Goal: Task Accomplishment & Management: Complete application form

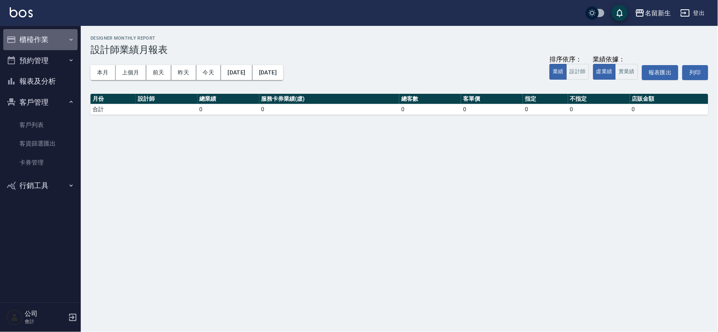
click at [49, 38] on button "櫃檯作業" at bounding box center [40, 39] width 74 height 21
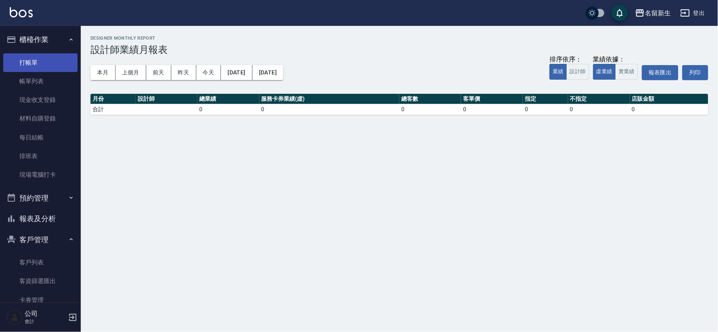
click at [45, 70] on link "打帳單" at bounding box center [40, 62] width 74 height 19
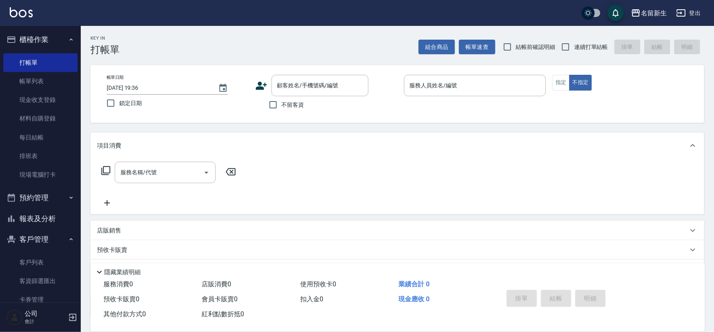
click at [576, 45] on span "連續打單結帳" at bounding box center [591, 47] width 34 height 8
click at [574, 45] on input "連續打單結帳" at bounding box center [565, 46] width 17 height 17
checkbox input "true"
click at [264, 82] on icon at bounding box center [261, 86] width 12 height 12
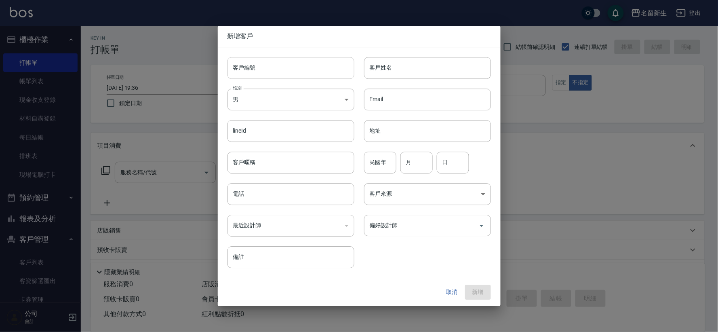
click at [273, 66] on input "客戶編號" at bounding box center [291, 68] width 127 height 22
type input "3535"
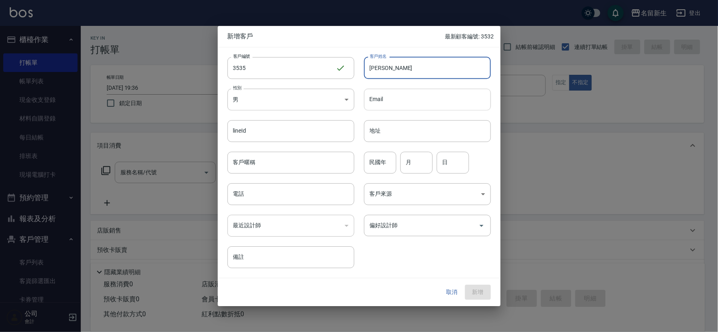
type input "[PERSON_NAME]"
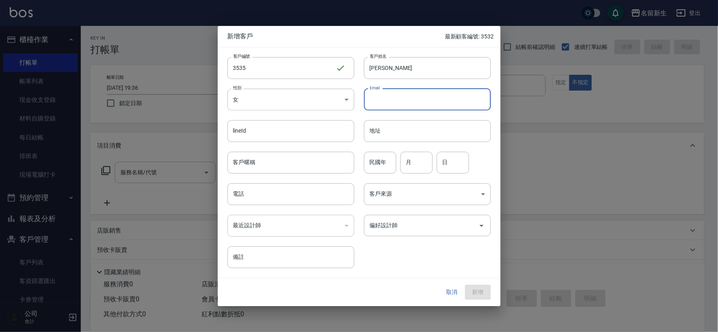
type input "[DEMOGRAPHIC_DATA]"
type input "52"
type input "05"
type input "06"
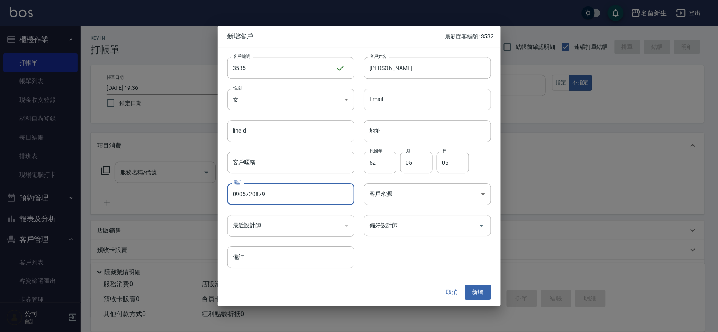
type input "0905720879"
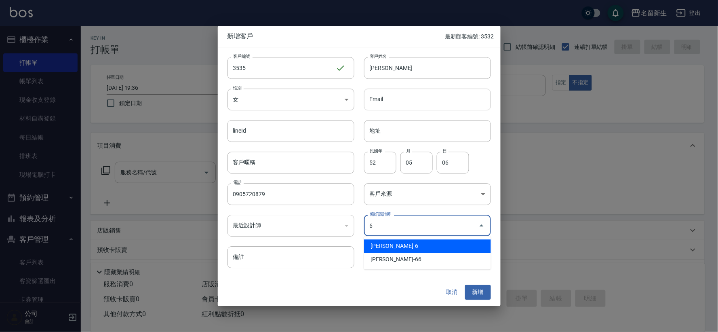
type input "謝宛茹"
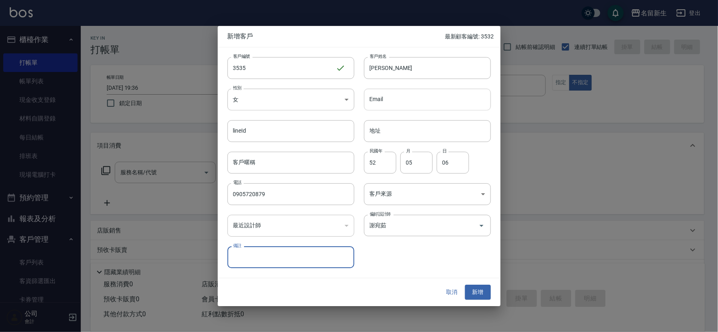
click at [465, 285] on button "新增" at bounding box center [478, 292] width 26 height 15
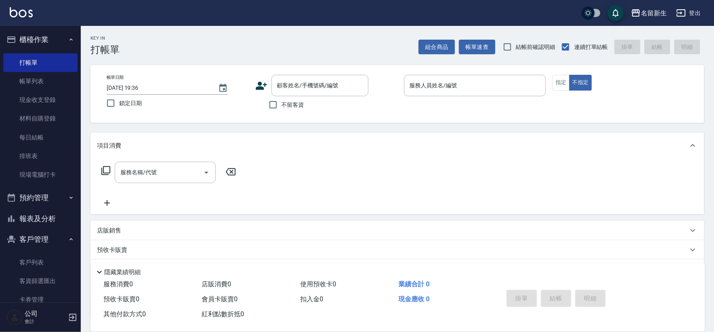
click at [263, 88] on icon at bounding box center [261, 86] width 11 height 8
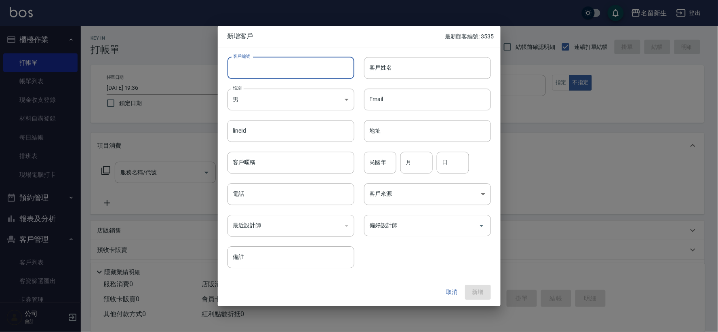
click at [273, 70] on input "客戶編號" at bounding box center [291, 68] width 127 height 22
type input "3533"
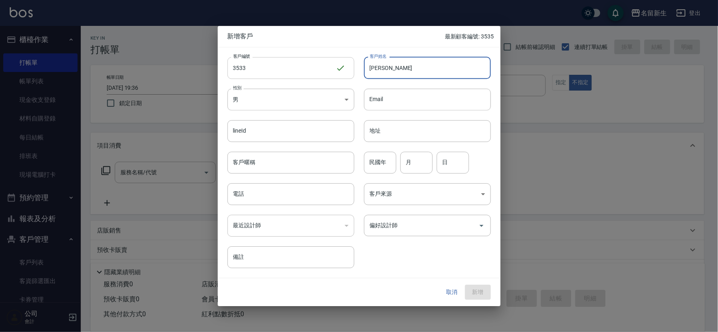
type input "[PERSON_NAME]"
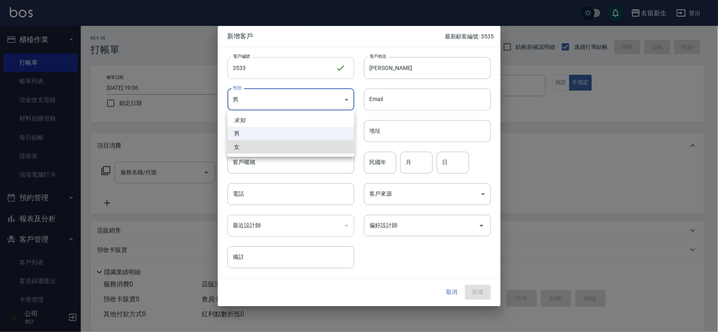
type input "[DEMOGRAPHIC_DATA]"
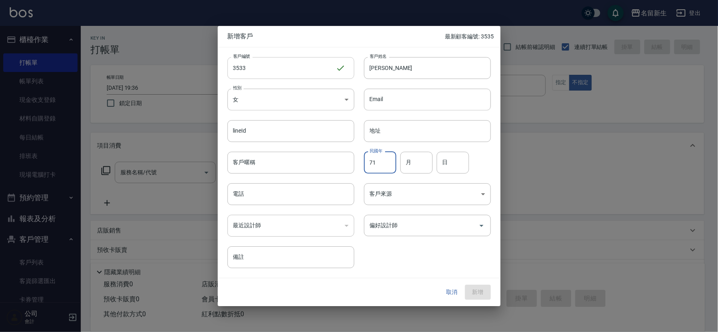
type input "71"
type input "03"
type input "08"
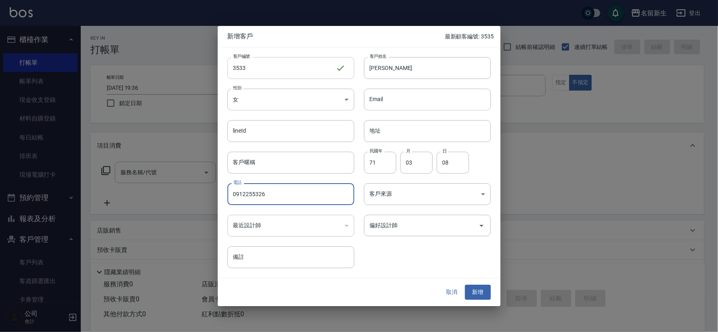
type input "0912255326"
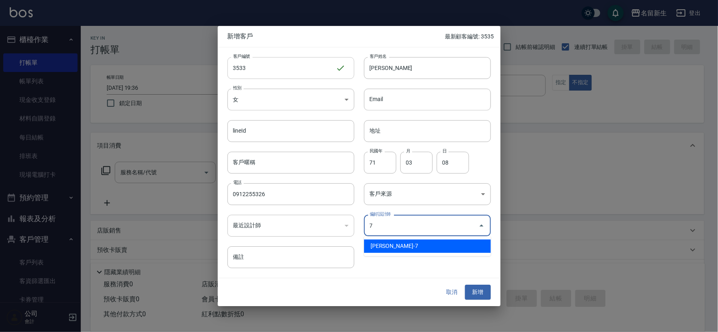
type input "陳晴心"
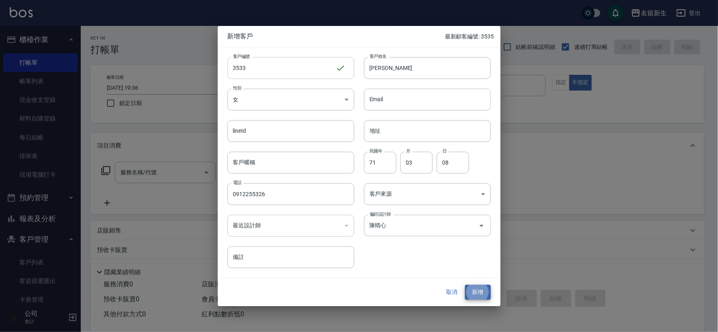
click at [465, 285] on button "新增" at bounding box center [478, 292] width 26 height 15
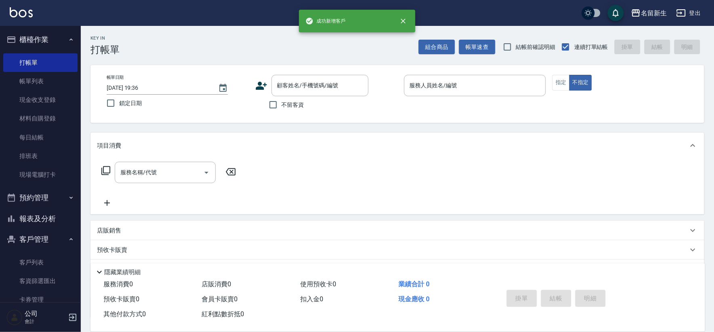
click at [264, 90] on icon at bounding box center [261, 86] width 12 height 12
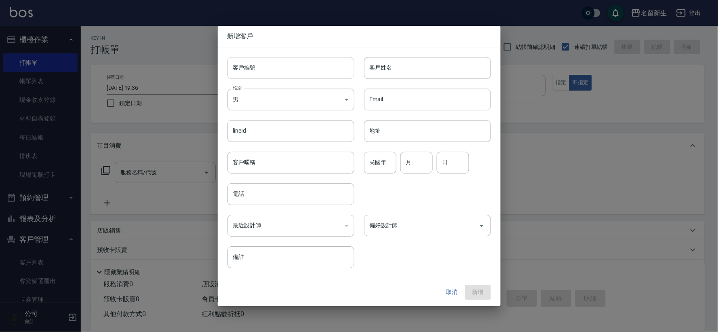
click at [264, 72] on input "客戶編號" at bounding box center [291, 68] width 127 height 22
type input "3534"
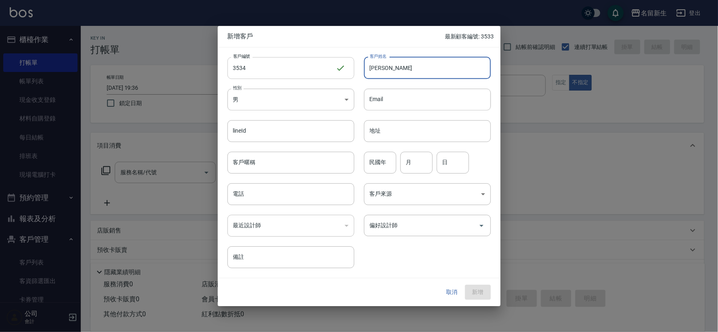
type input "[PERSON_NAME]"
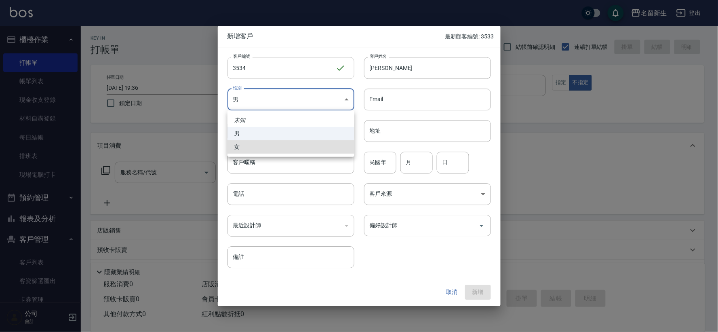
type input "[DEMOGRAPHIC_DATA]"
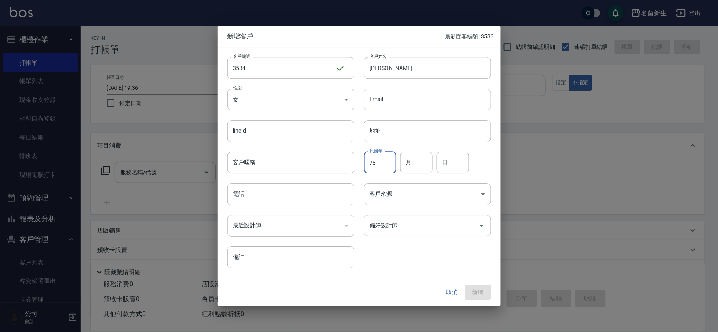
type input "78"
type input "12"
type input "28"
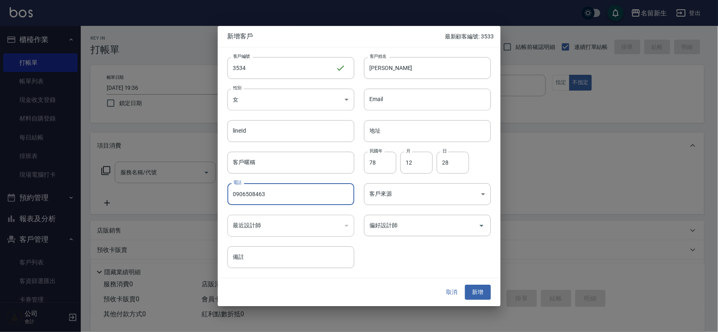
type input "0906508463"
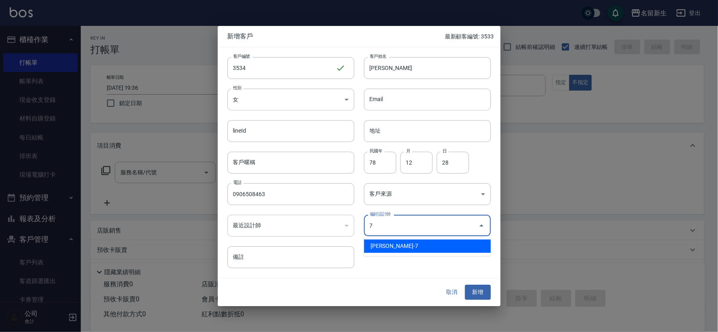
type input "陳晴心"
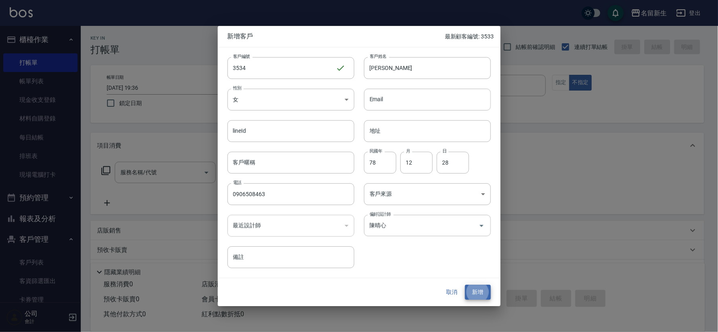
click at [465, 285] on button "新增" at bounding box center [478, 292] width 26 height 15
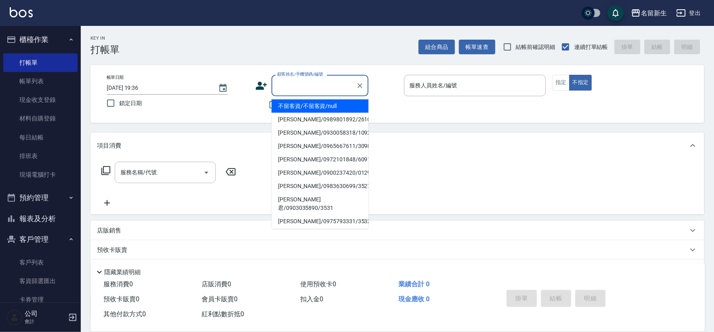
click at [305, 85] on input "顧客姓名/手機號碼/編號" at bounding box center [314, 85] width 78 height 14
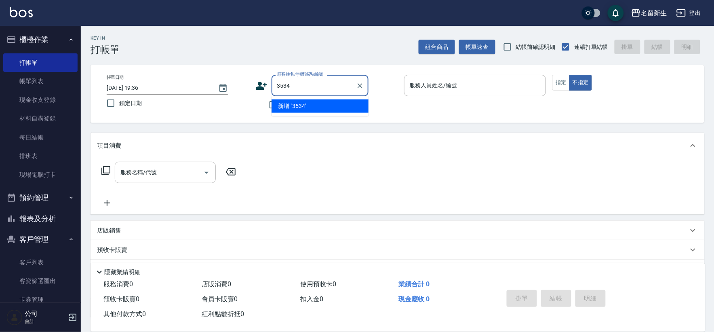
type input "3534"
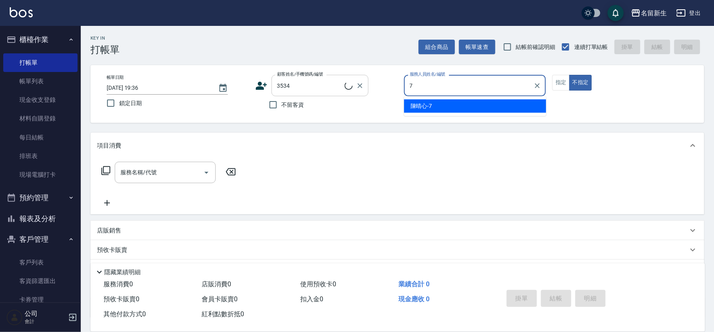
type input "7"
type button "false"
type input "[PERSON_NAME]/0906508463/3534"
type input "[PERSON_NAME]-7"
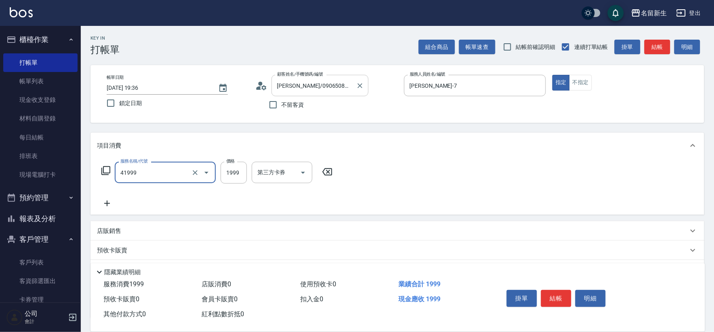
type input "1999以下染髮(41999)"
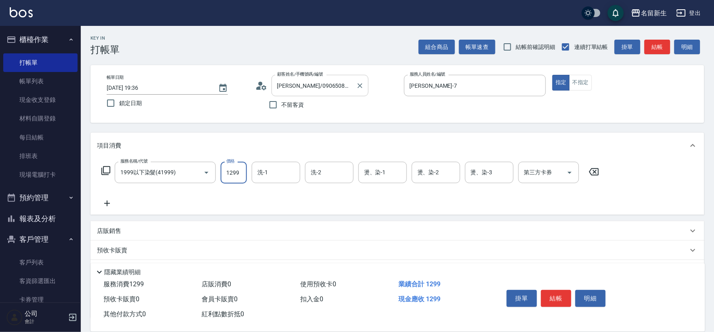
type input "1299"
type input "[PERSON_NAME]-18"
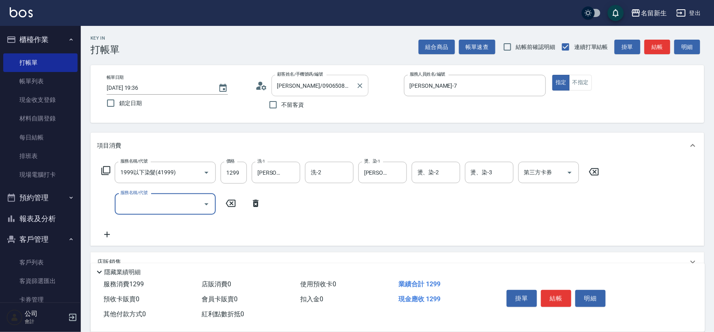
type input "2"
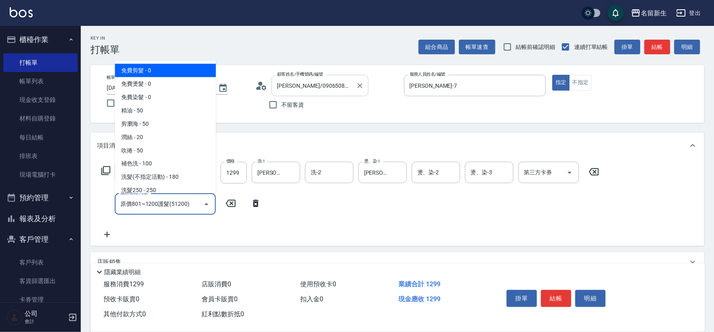
type input "原價801~1200護髮(51200)"
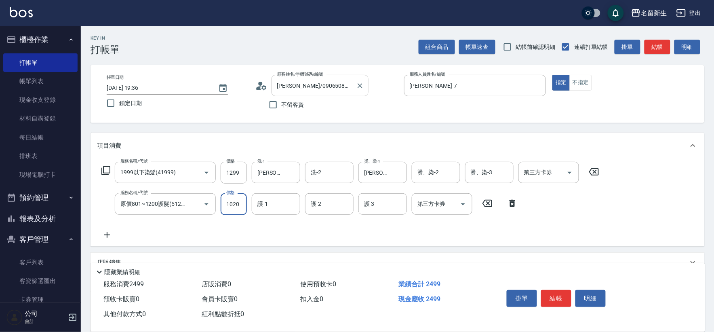
type input "1020"
type input "[PERSON_NAME]-18"
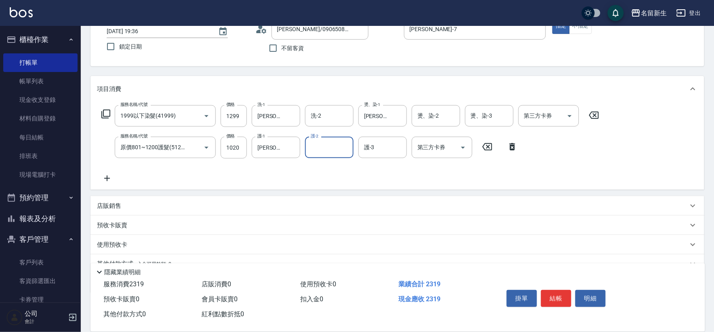
scroll to position [95, 0]
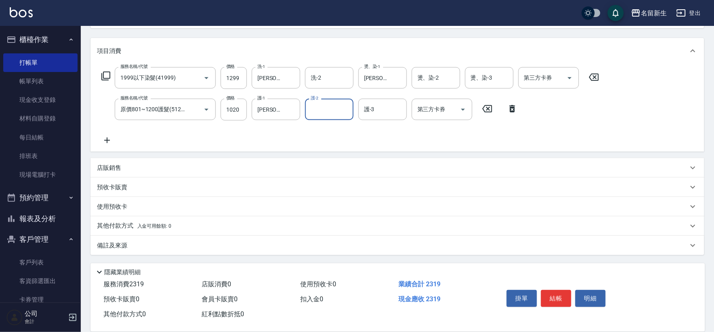
click at [126, 224] on p "其他付款方式 入金可用餘額: 0" at bounding box center [134, 226] width 74 height 9
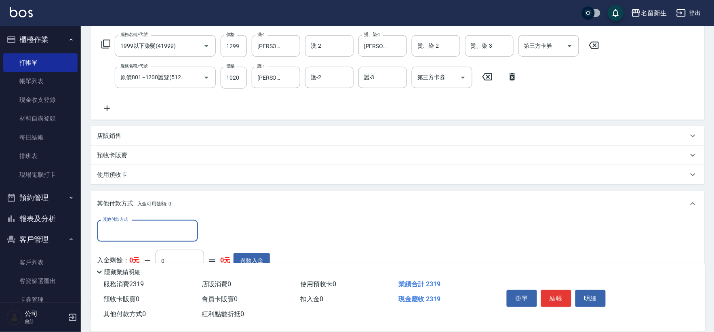
scroll to position [0, 0]
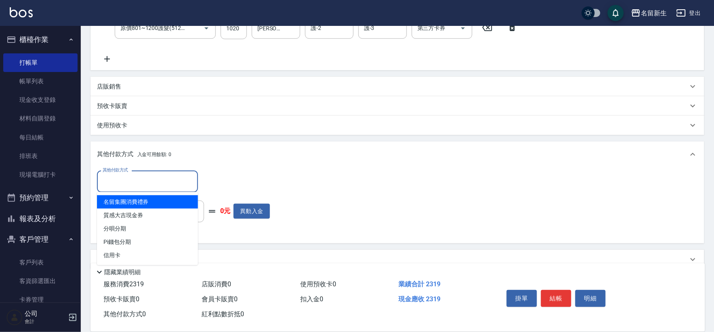
click at [131, 174] on input "其他付款方式" at bounding box center [148, 181] width 94 height 14
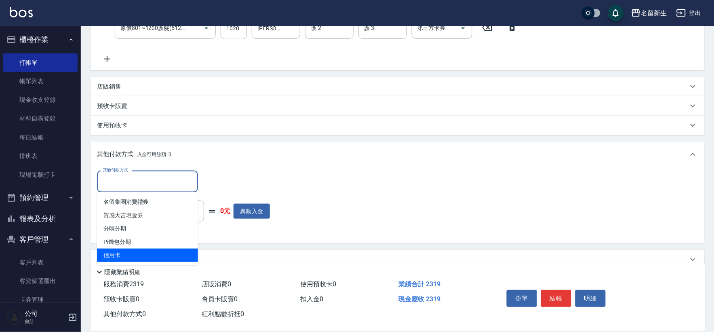
click at [124, 255] on span "信用卡" at bounding box center [147, 255] width 101 height 13
type input "信用卡"
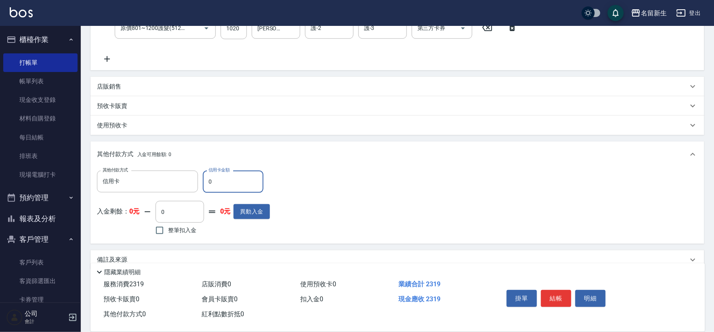
click at [248, 186] on input "0" at bounding box center [233, 182] width 61 height 22
type input "2319"
type input "[DATE] 19:39"
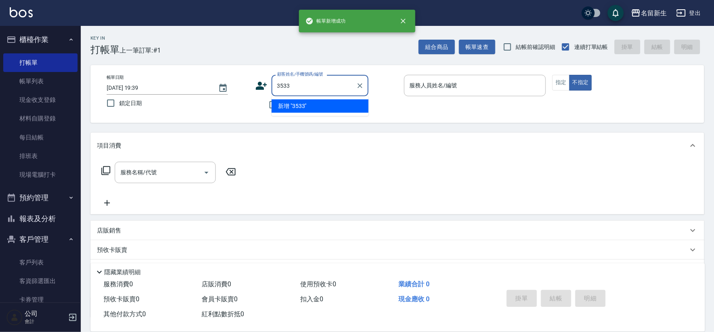
type input "3533"
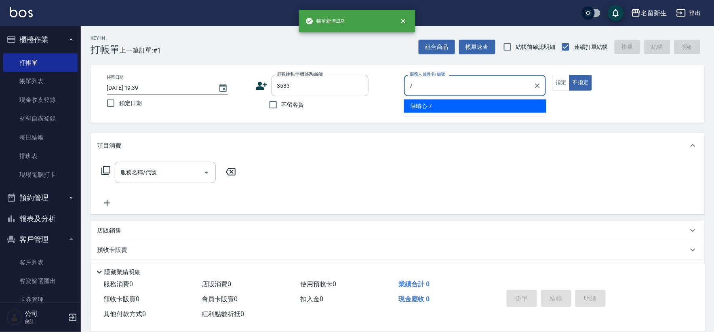
type input "[PERSON_NAME]-7"
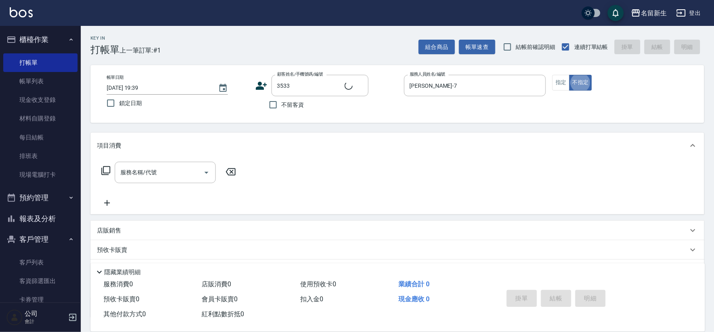
type input "[PERSON_NAME]/0912255326/3533"
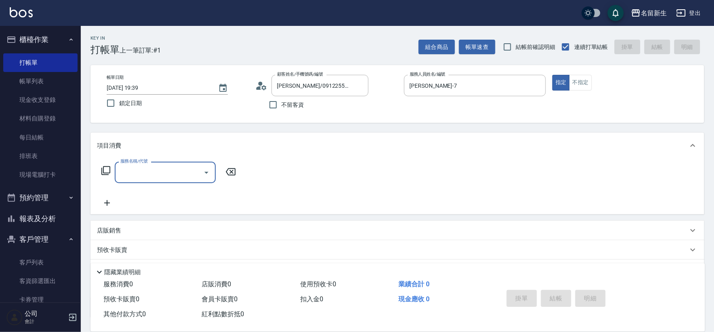
type input "3"
type input "4"
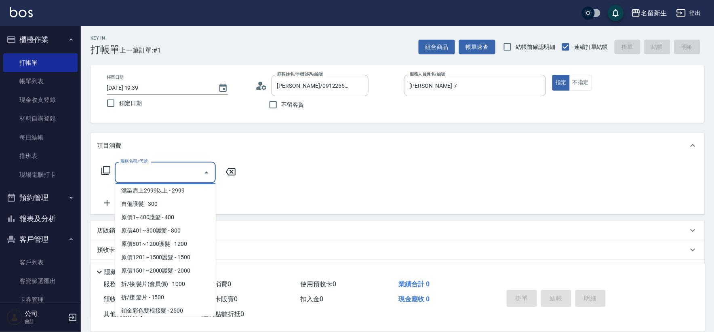
scroll to position [483, 0]
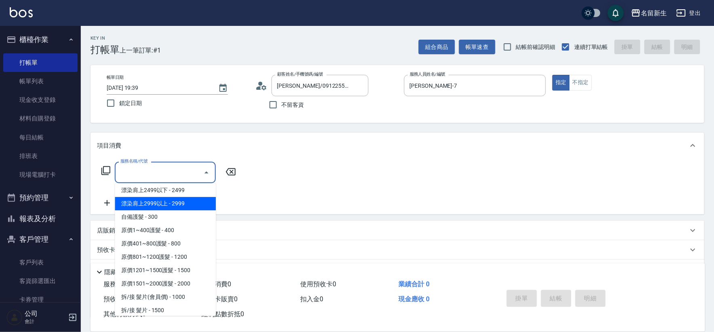
type input "漂染肩上2999以上(42999)"
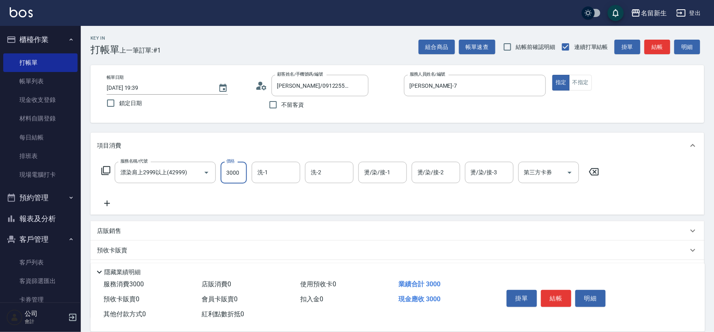
type input "3000"
type input "[PERSON_NAME]-18"
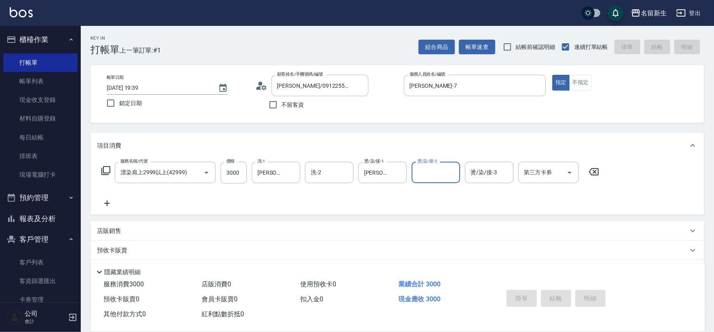
type input "[DATE] 19:40"
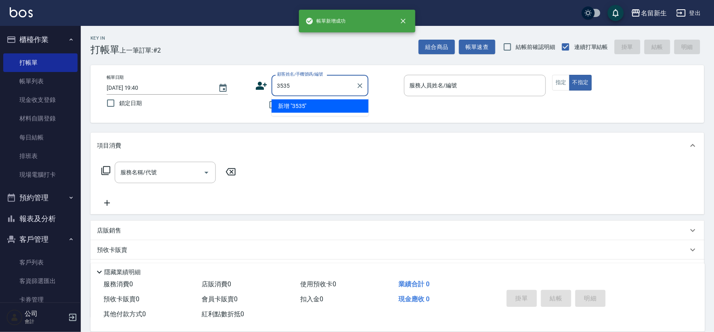
type input "3535"
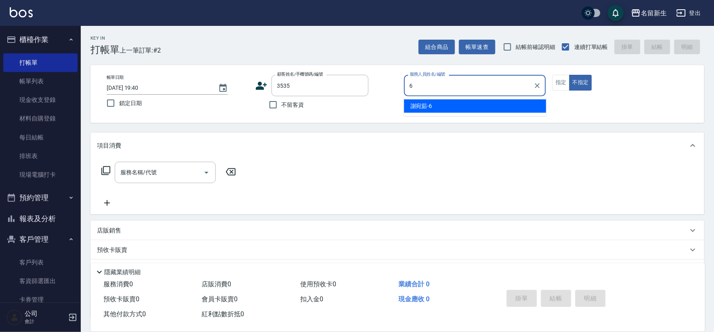
type input "[PERSON_NAME]-6"
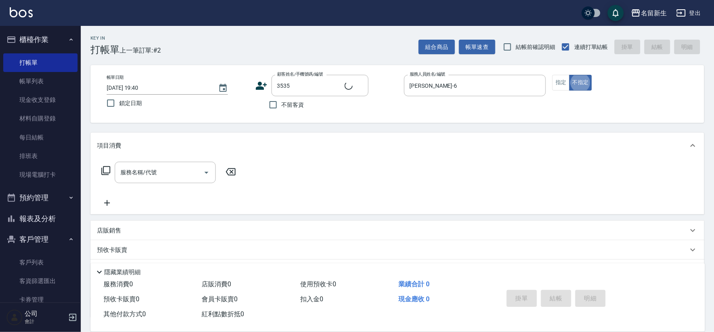
type input "[PERSON_NAME]/0905720879/3535"
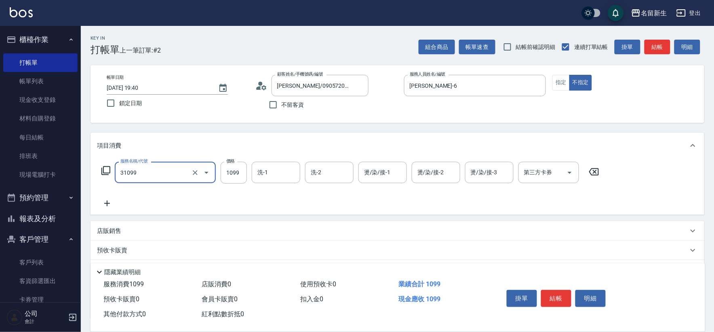
type input "公司活動/早鳥(31099)"
type input "1499"
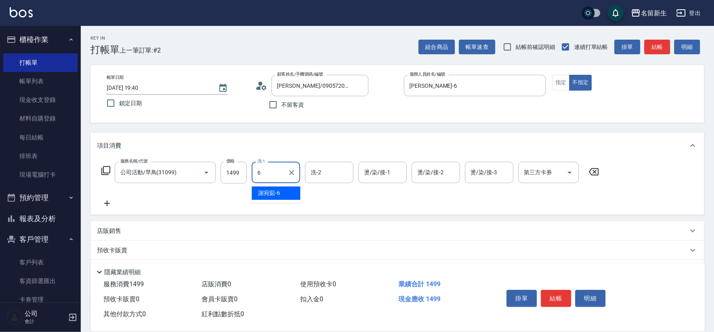
type input "[PERSON_NAME]-6"
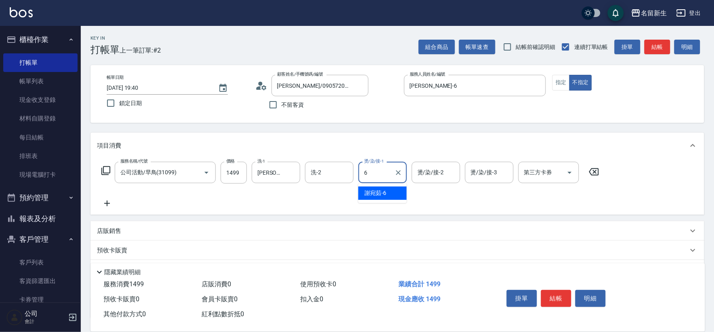
type input "[PERSON_NAME]-6"
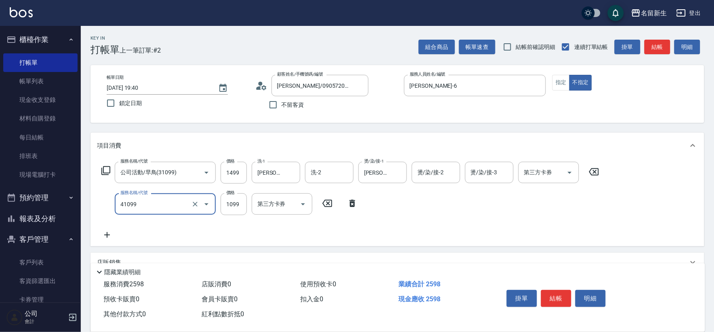
type input "公司活動/早鳥(41099)"
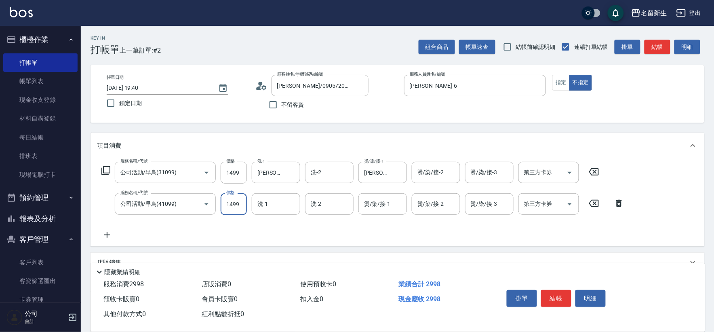
type input "1499"
type input "18"
type input "1"
type input "[PERSON_NAME]-18"
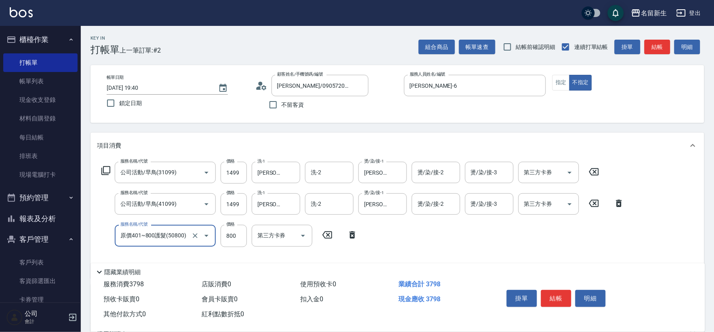
type input "原價401~800護髮(50800)"
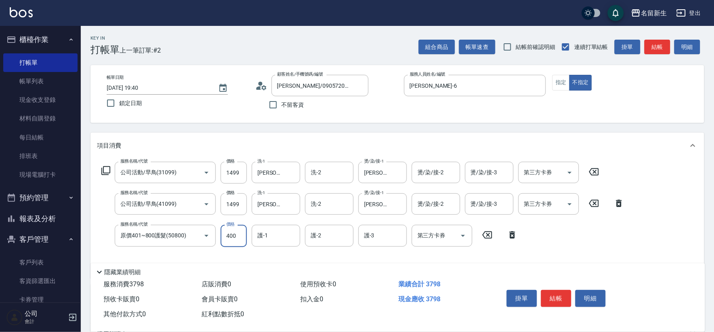
type input "400"
type input "[PERSON_NAME]-18"
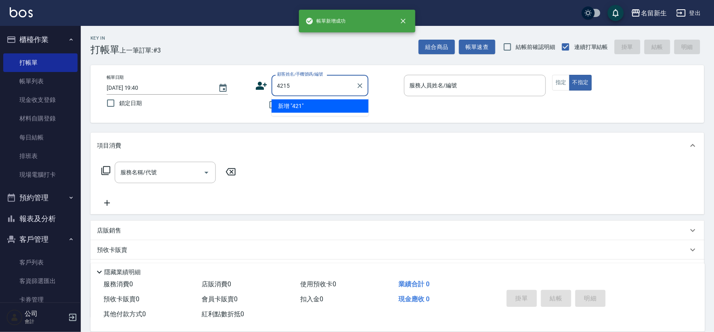
type input "4215"
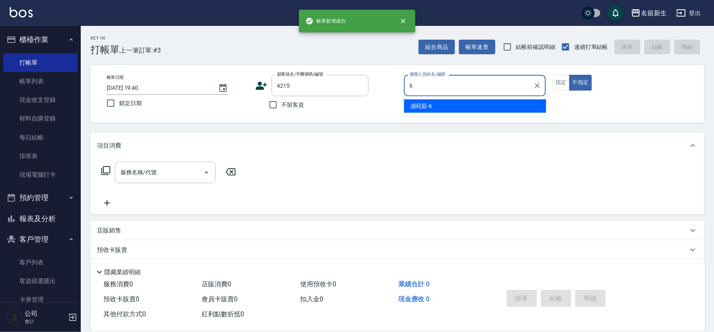
type input "[PERSON_NAME]-6"
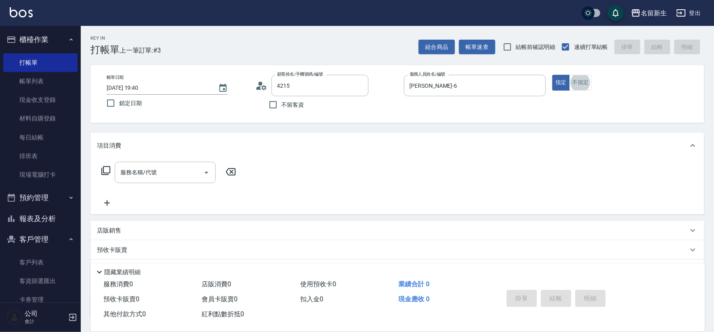
type input "[PERSON_NAME]/0932300628/4215"
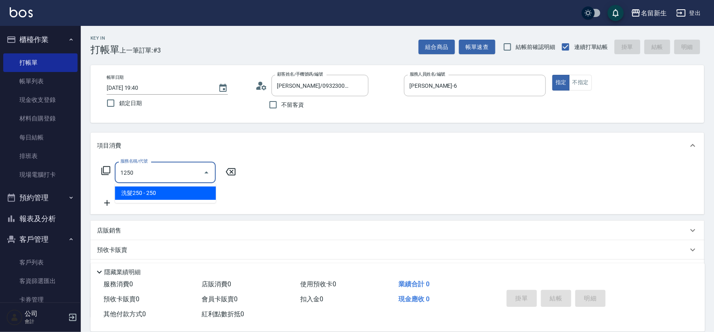
type input "洗髮250(1250)"
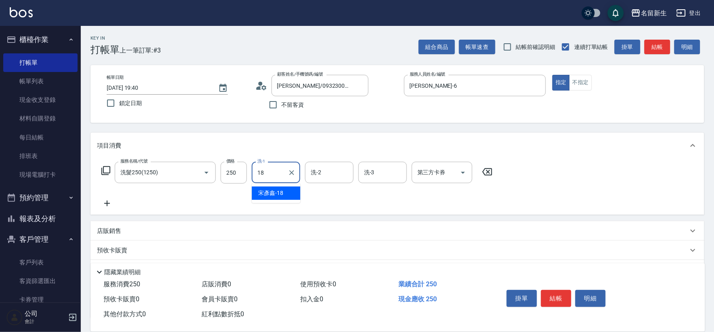
type input "[PERSON_NAME]-18"
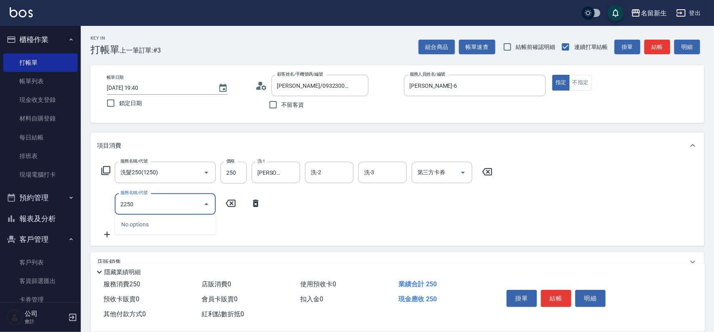
type input "剪髮(2250)"
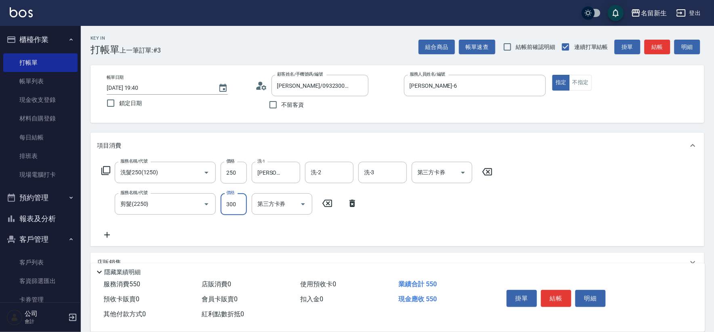
type input "300"
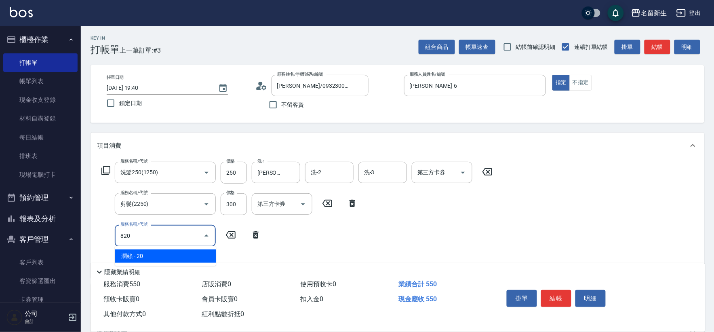
type input "潤絲(820)"
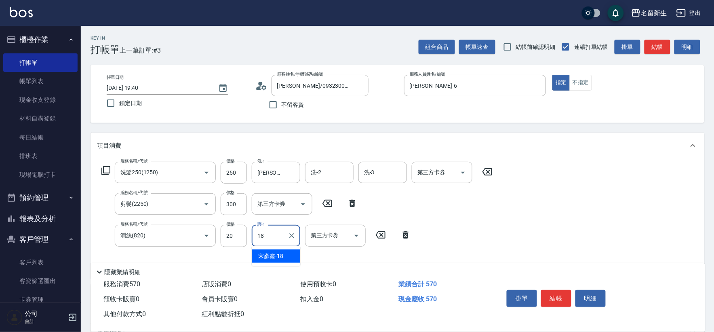
type input "[PERSON_NAME]-18"
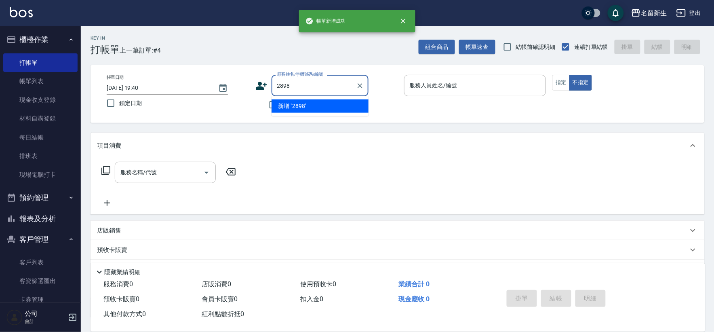
type input "2898"
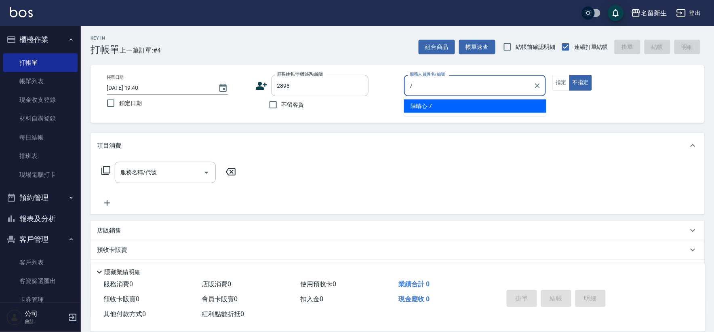
type input "[PERSON_NAME]-7"
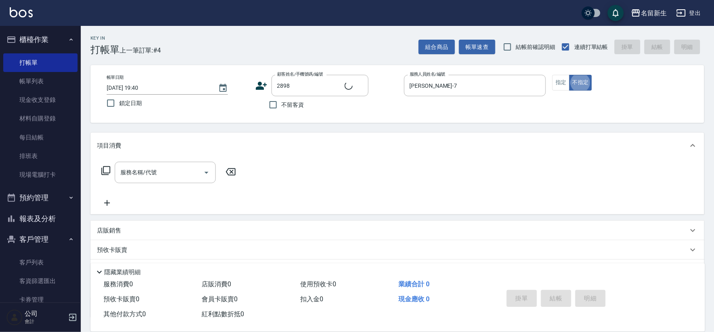
type input "[PERSON_NAME]/0963141227/2898"
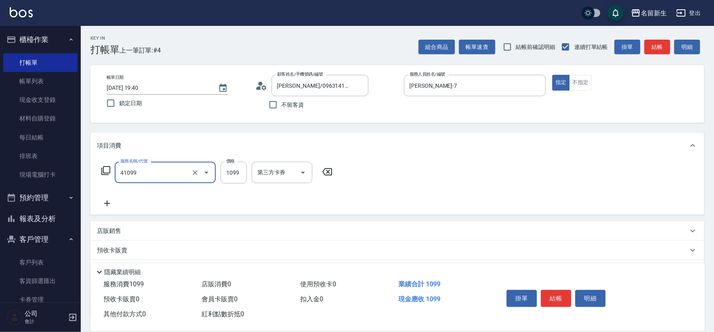
type input "公司活動/早鳥(41099)"
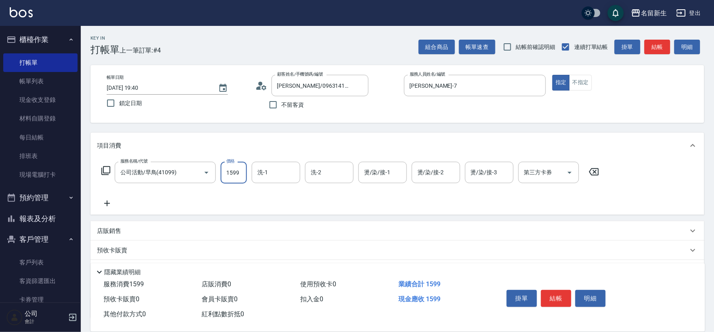
type input "1599"
type input "[PERSON_NAME]-18"
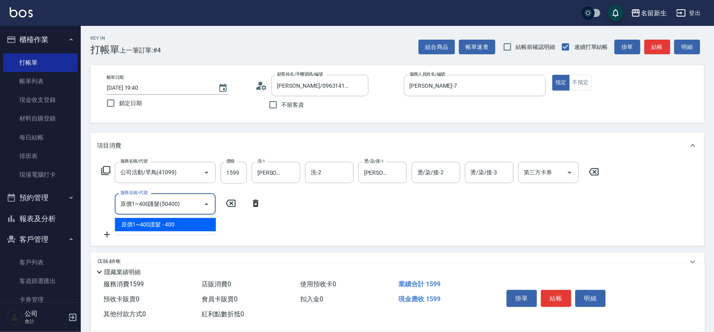
type input "原價1~400護髮(50400)"
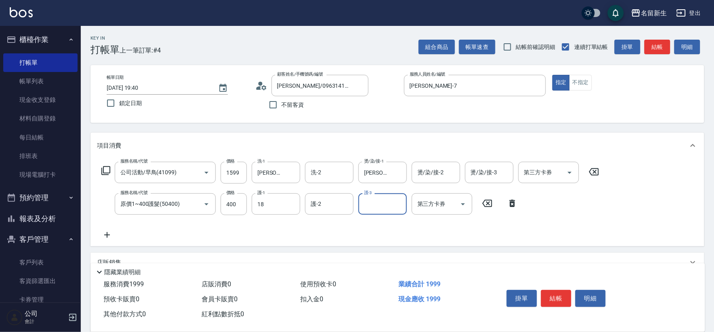
type input "[PERSON_NAME]-18"
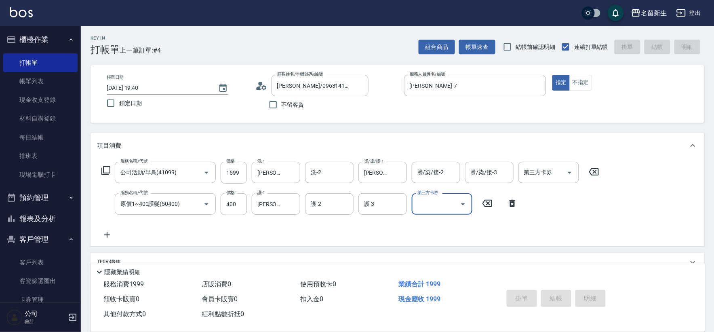
type input "[DATE] 19:41"
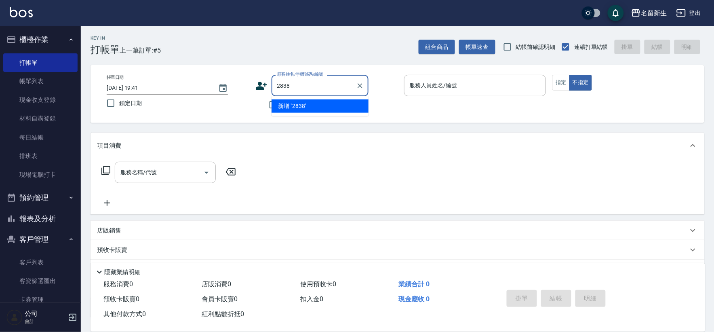
type input "2838"
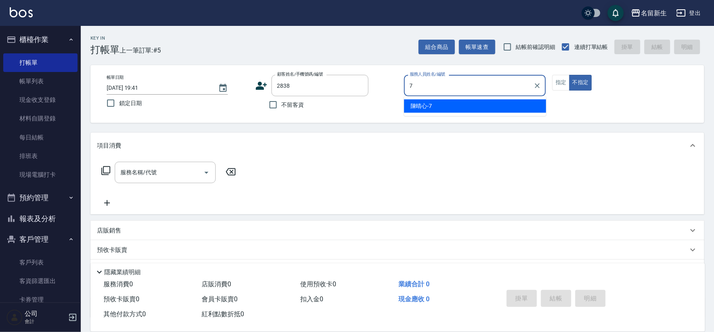
type input "[PERSON_NAME]-7"
type input "[PERSON_NAME]/0931050372/2838"
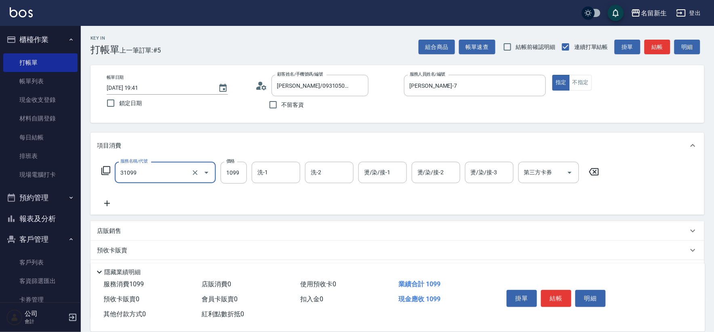
type input "公司活動/早鳥(31099)"
type input "1499"
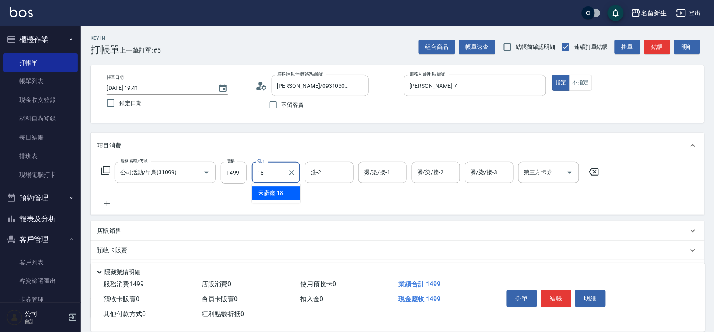
type input "[PERSON_NAME]-18"
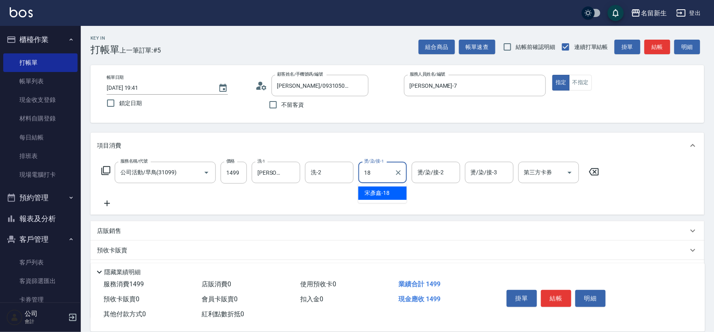
type input "[PERSON_NAME]-18"
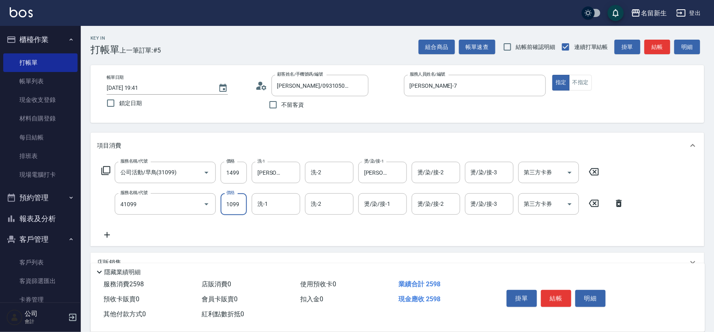
type input "公司活動/早鳥(41099)"
type input "1999"
type input "[PERSON_NAME]-18"
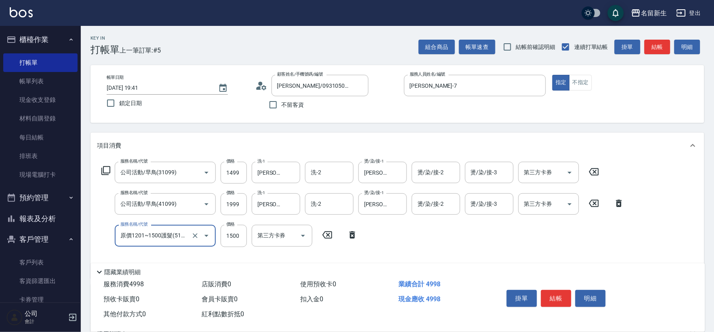
type input "原價1201~1500護髮(51500)"
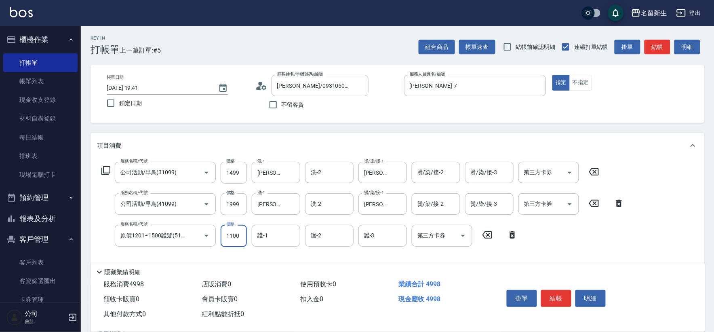
type input "1100"
type input "[PERSON_NAME]-18"
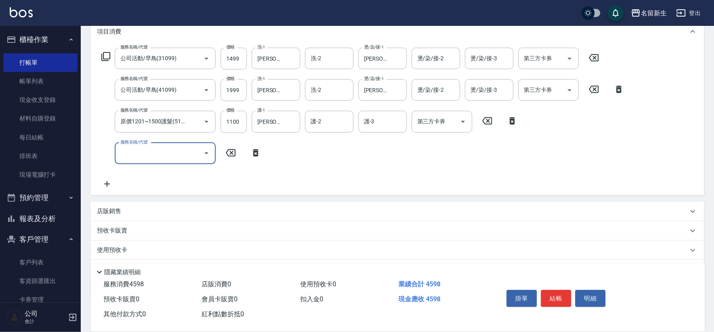
scroll to position [135, 0]
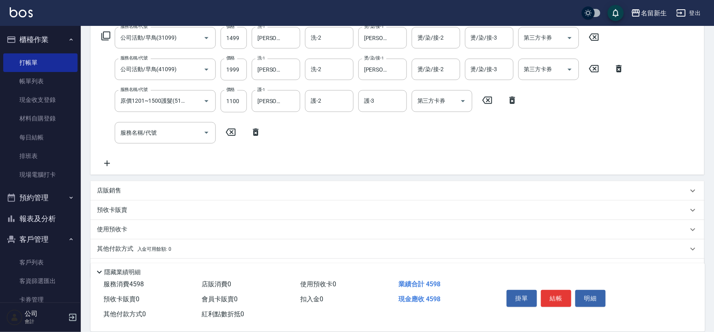
click at [118, 245] on p "其他付款方式 入金可用餘額: 0" at bounding box center [134, 249] width 74 height 9
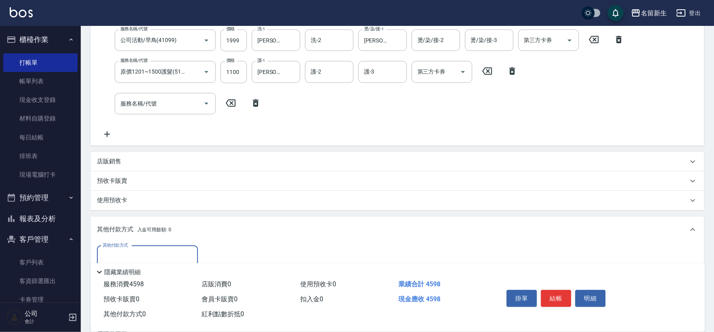
scroll to position [252, 0]
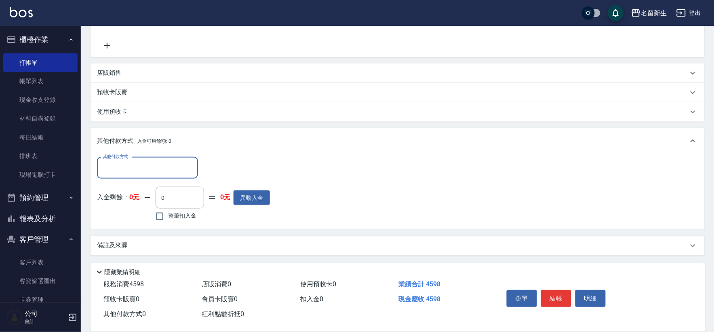
click at [124, 173] on input "其他付款方式" at bounding box center [148, 168] width 94 height 14
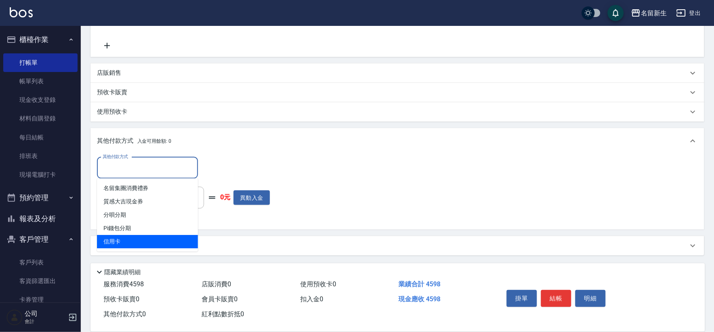
click at [123, 245] on span "信用卡" at bounding box center [147, 241] width 101 height 13
type input "信用卡"
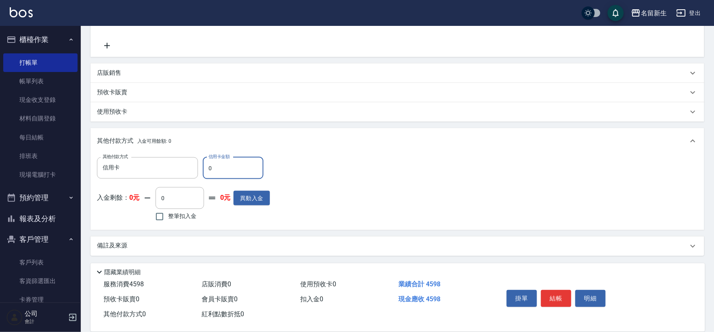
click at [220, 170] on input "0" at bounding box center [233, 168] width 61 height 22
type input "4598"
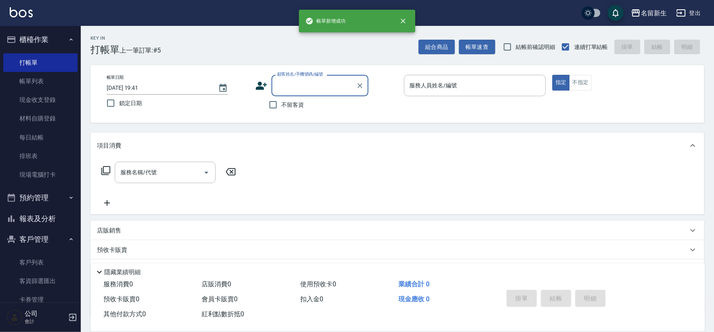
scroll to position [0, 0]
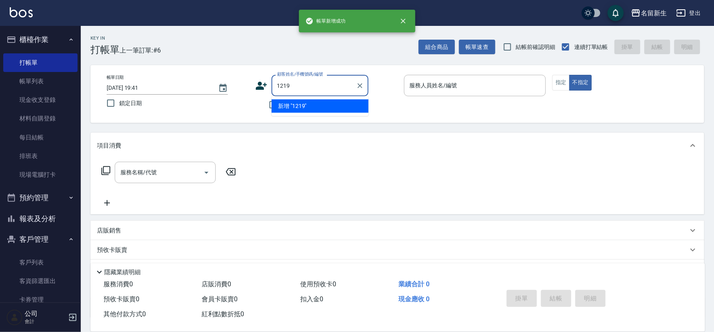
type input "1219"
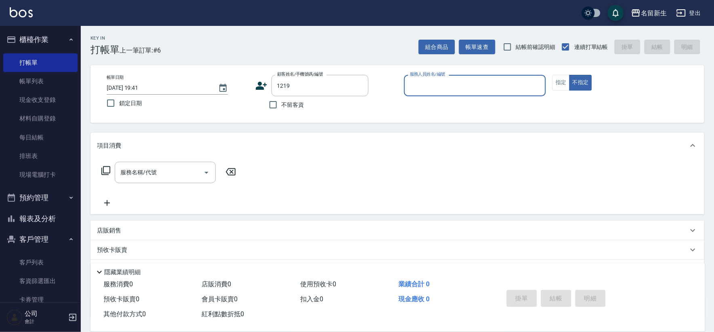
type input "7"
type input "[PERSON_NAME]/0911189633/1219"
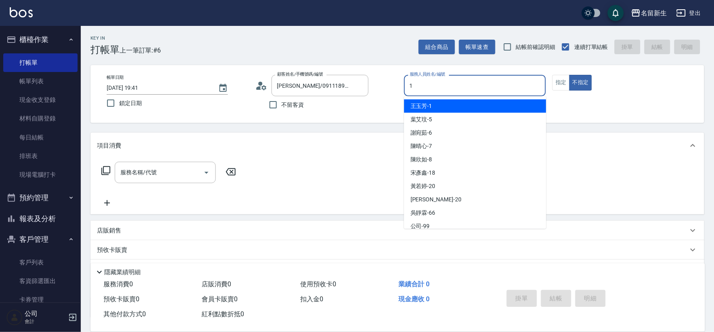
type input "[PERSON_NAME]-1"
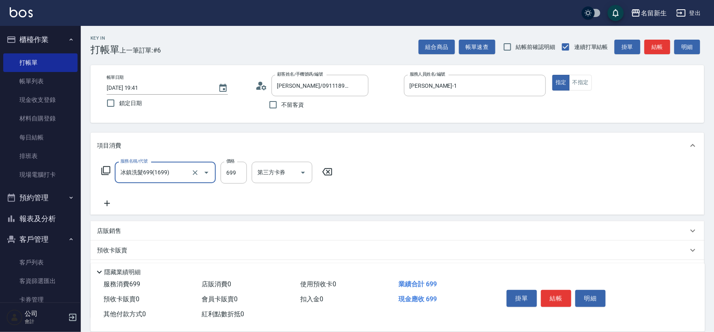
type input "冰鎮洗髮699(1699)"
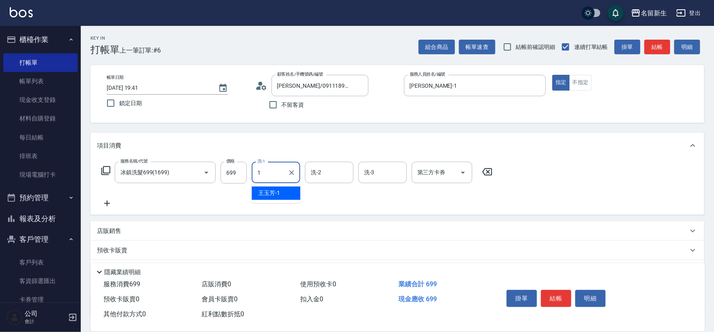
type input "[PERSON_NAME]-1"
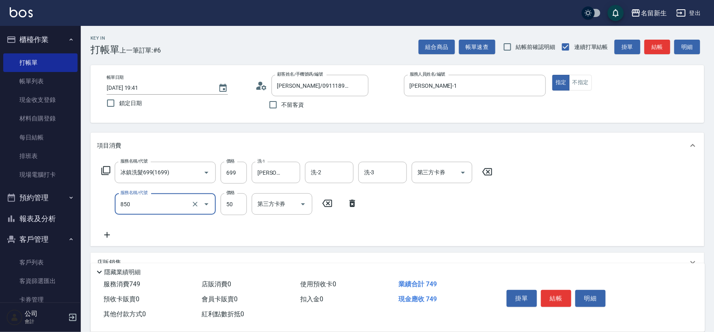
type input "吹捲(850)"
type input "100"
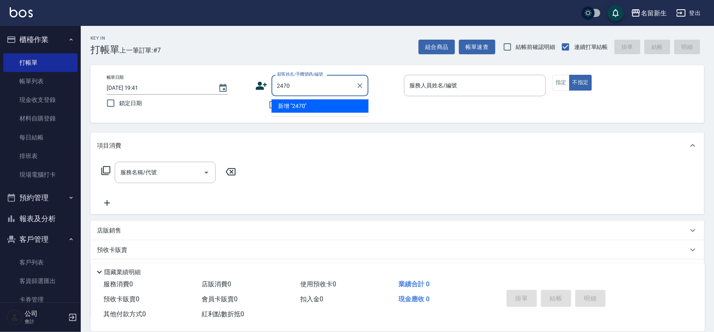
type input "2470"
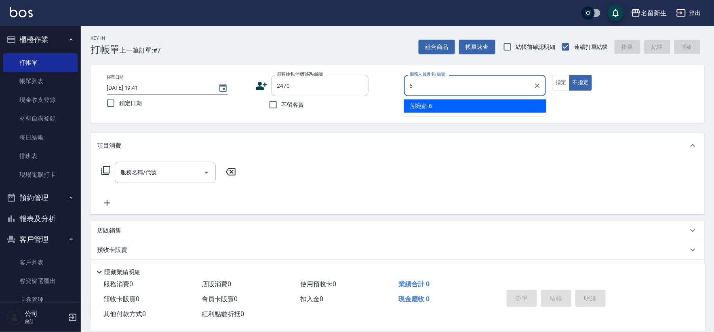
type input "[PERSON_NAME]-6"
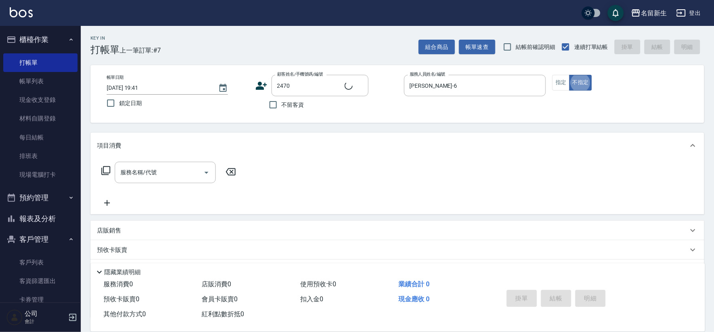
type input "[PERSON_NAME]/0936826223/2470"
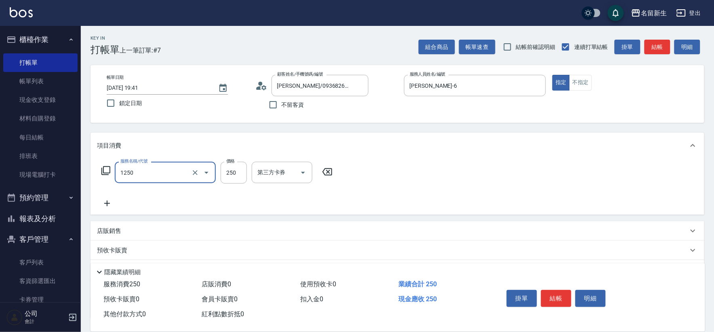
type input "洗髮250(1250)"
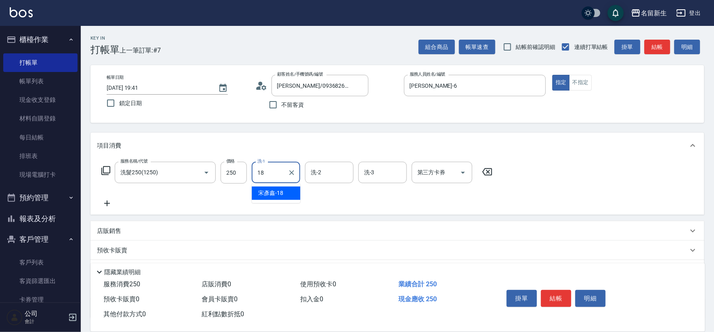
type input "[PERSON_NAME]-18"
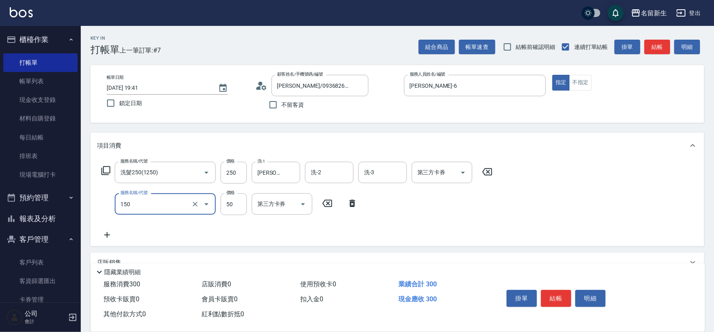
type input "精油(150)"
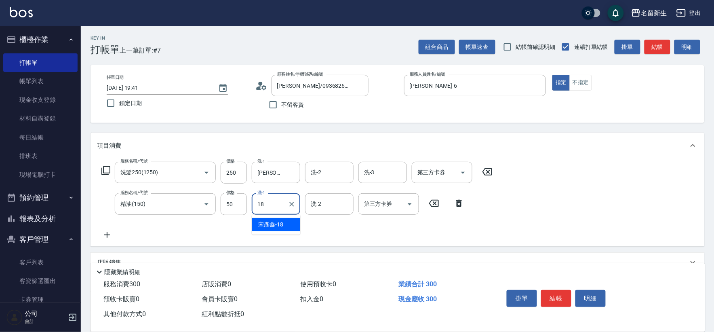
type input "[PERSON_NAME]-18"
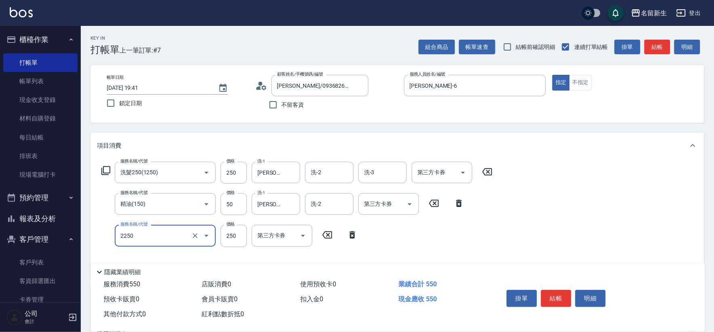
type input "剪髮(2250)"
type input "300"
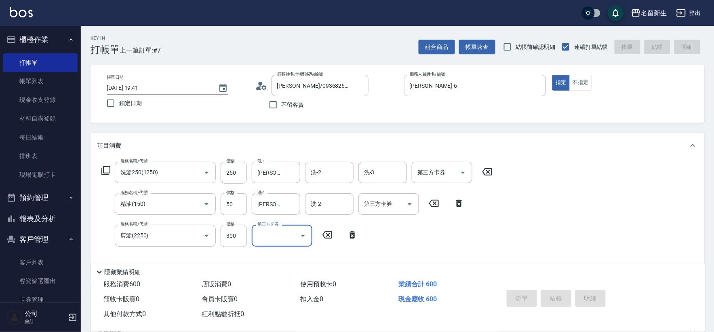
type input "[DATE] 19:42"
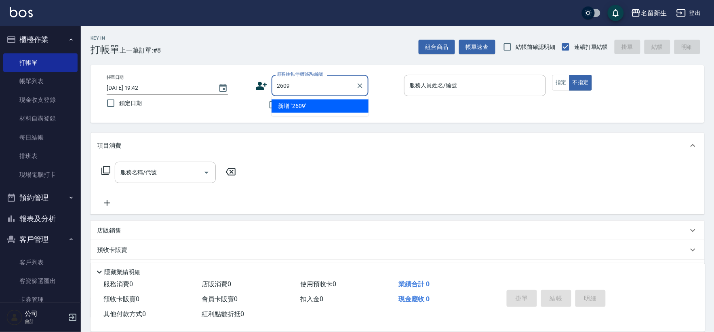
type input "2609"
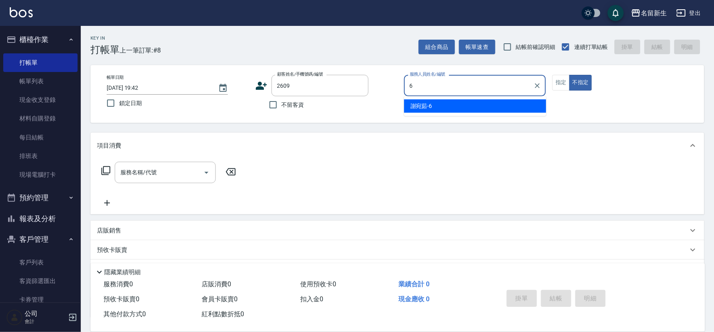
type input "[PERSON_NAME]-6"
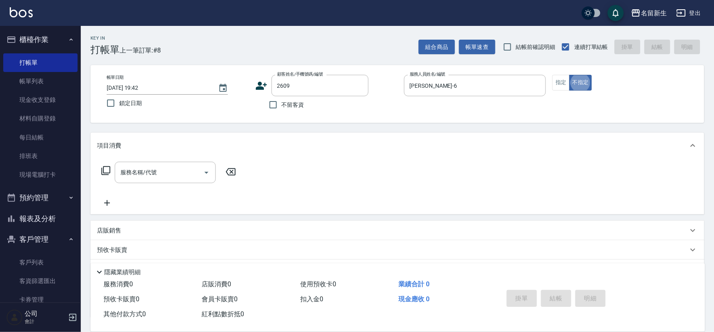
type input "[PERSON_NAME]/0910371995/2609"
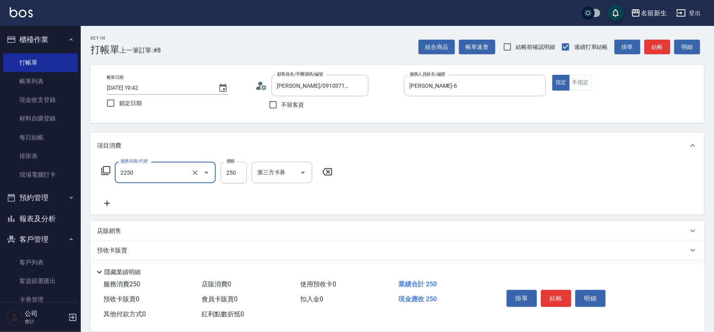
type input "剪髮(2250)"
type input "100"
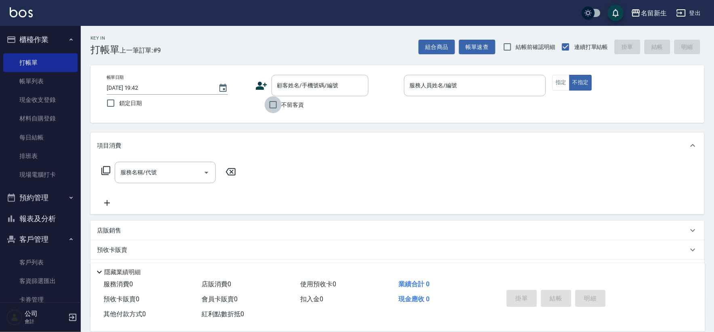
click at [281, 106] on input "不留客資" at bounding box center [273, 104] width 17 height 17
checkbox input "true"
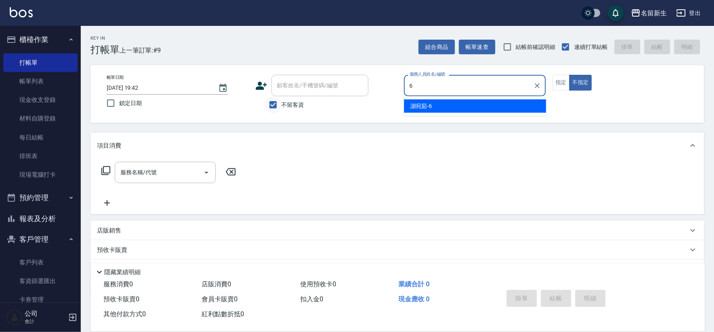
type input "[PERSON_NAME]-6"
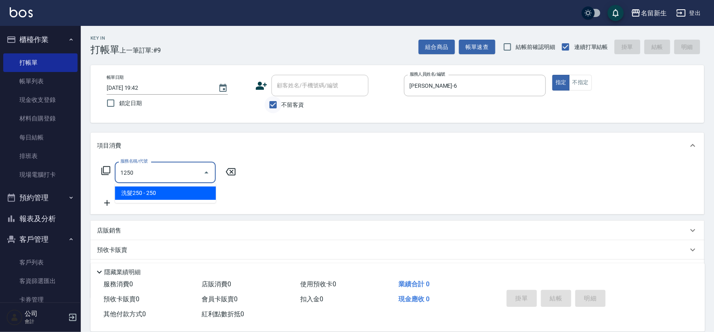
type input "洗髮250(1250)"
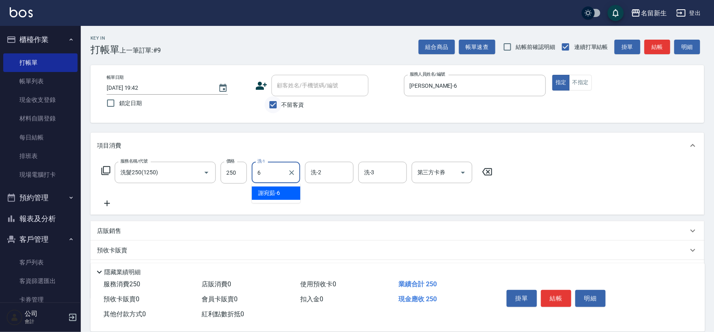
type input "[PERSON_NAME]-6"
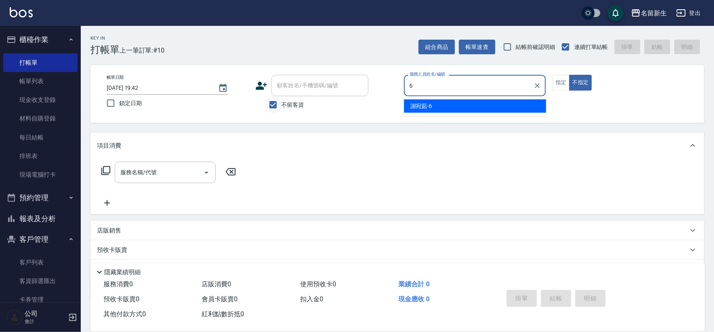
type input "[PERSON_NAME]-6"
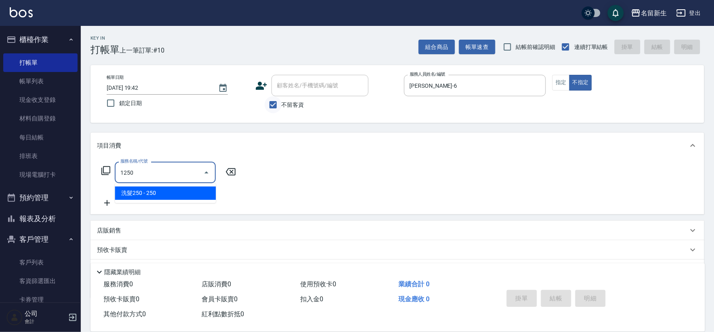
type input "洗髮250(1250)"
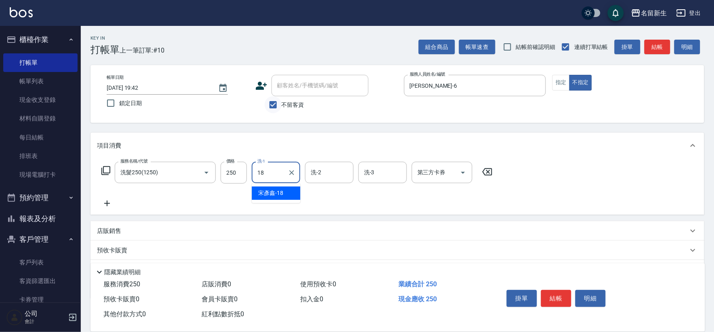
type input "[PERSON_NAME]-18"
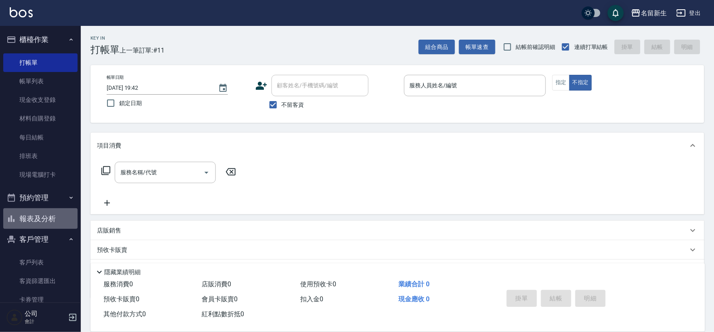
click at [50, 213] on button "報表及分析" at bounding box center [40, 218] width 74 height 21
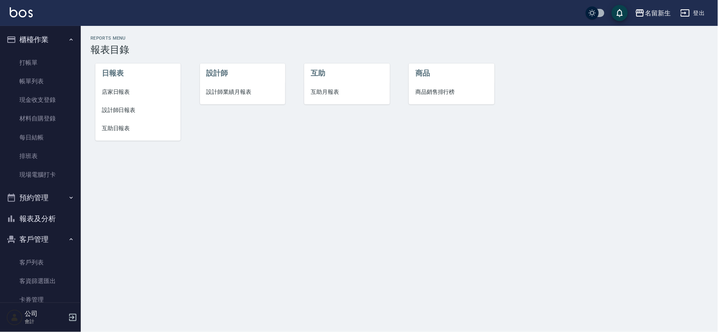
click at [118, 92] on span "店家日報表" at bounding box center [138, 92] width 72 height 8
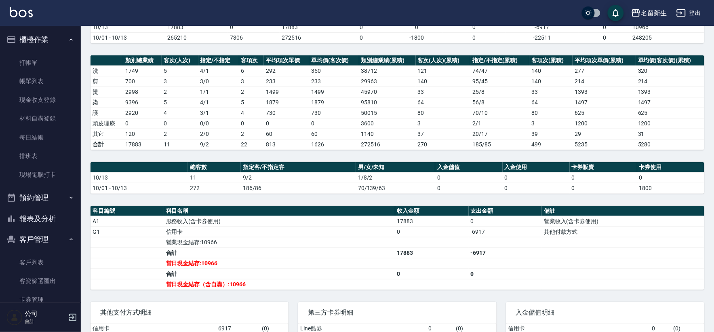
scroll to position [90, 0]
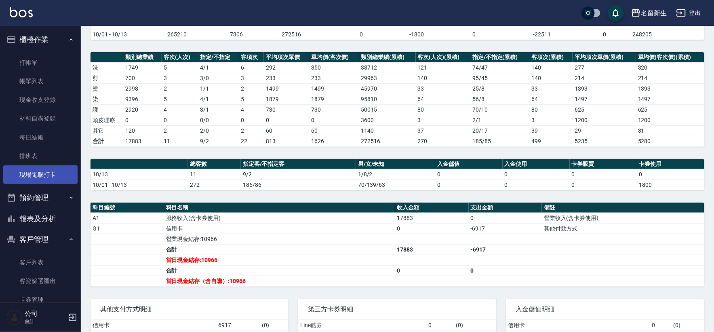
click at [25, 181] on link "現場電腦打卡" at bounding box center [40, 174] width 74 height 19
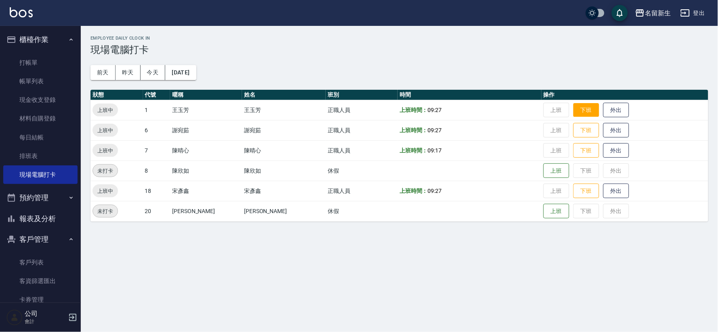
click at [578, 114] on button "下班" at bounding box center [587, 110] width 26 height 14
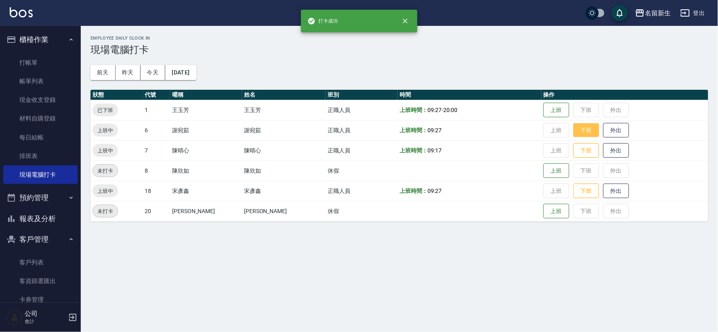
click at [576, 132] on button "下班" at bounding box center [587, 130] width 26 height 14
click at [574, 148] on button "下班" at bounding box center [587, 151] width 26 height 14
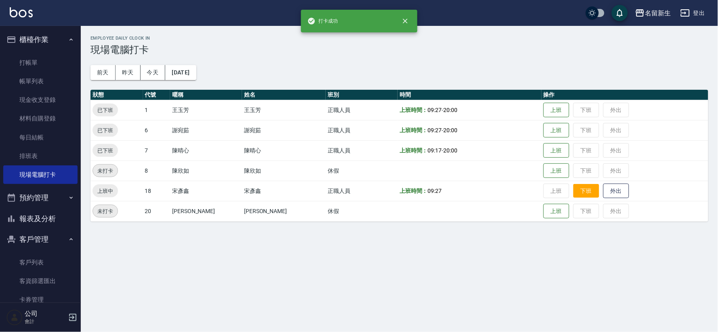
click at [574, 192] on button "下班" at bounding box center [587, 191] width 26 height 14
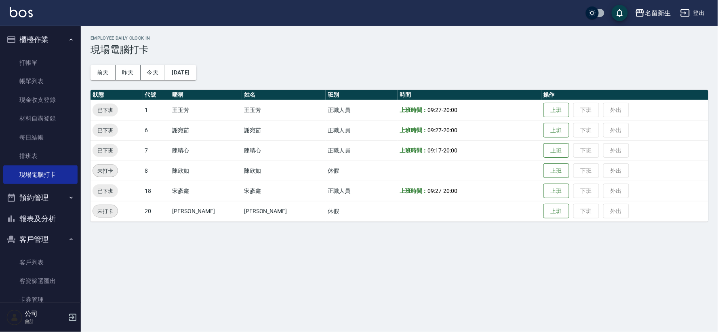
click at [61, 210] on button "報表及分析" at bounding box center [40, 218] width 74 height 21
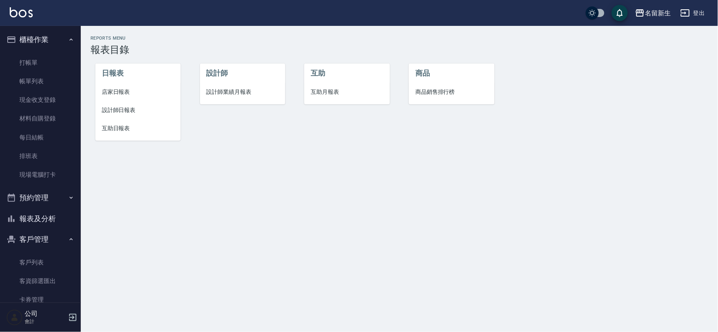
click at [112, 127] on span "互助日報表" at bounding box center [138, 128] width 72 height 8
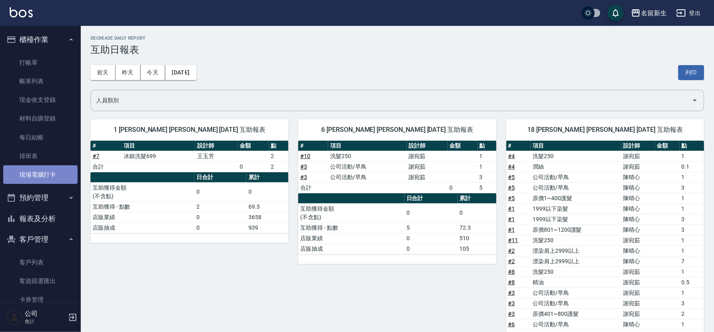
click at [46, 166] on link "現場電腦打卡" at bounding box center [40, 174] width 74 height 19
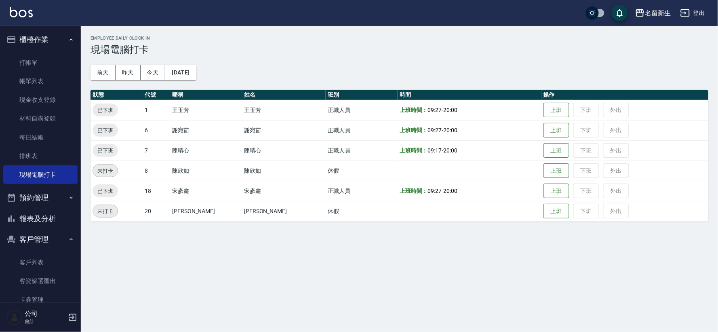
click at [53, 224] on button "報表及分析" at bounding box center [40, 218] width 74 height 21
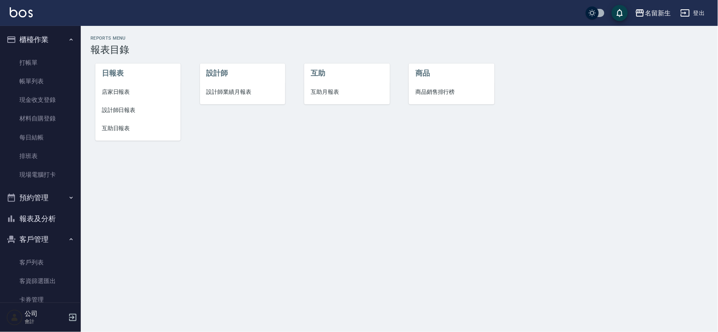
click at [51, 221] on button "報表及分析" at bounding box center [40, 218] width 74 height 21
click at [128, 92] on span "店家日報表" at bounding box center [138, 92] width 72 height 8
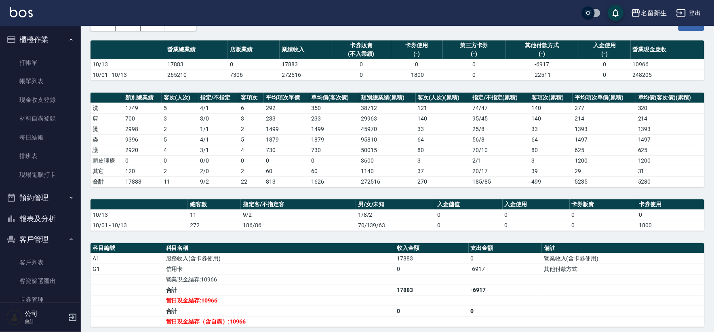
scroll to position [90, 0]
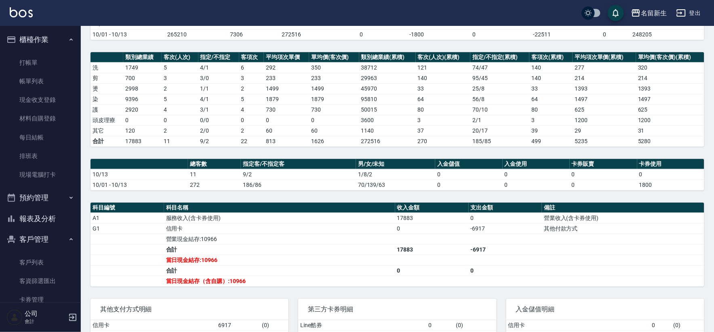
click at [49, 215] on button "報表及分析" at bounding box center [40, 218] width 74 height 21
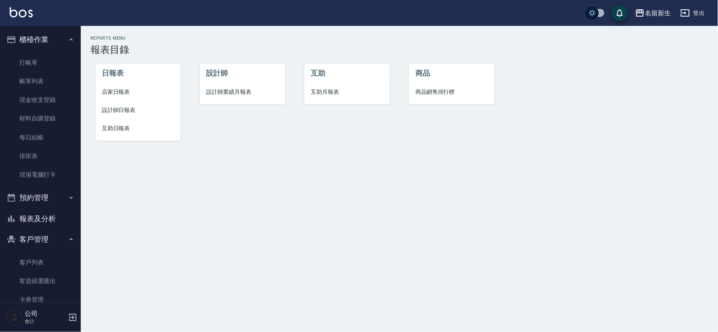
click at [252, 96] on li "設計師業績月報表" at bounding box center [242, 92] width 85 height 18
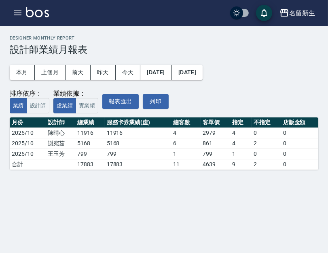
drag, startPoint x: 202, startPoint y: 12, endPoint x: 245, endPoint y: 3, distance: 44.2
click at [247, 0] on div "名[PERSON_NAME]出" at bounding box center [164, 13] width 328 height 26
drag, startPoint x: 170, startPoint y: 11, endPoint x: 203, endPoint y: 14, distance: 33.3
click at [201, 13] on div "名[PERSON_NAME]出" at bounding box center [164, 13] width 328 height 26
drag, startPoint x: 18, startPoint y: 69, endPoint x: 28, endPoint y: 87, distance: 20.1
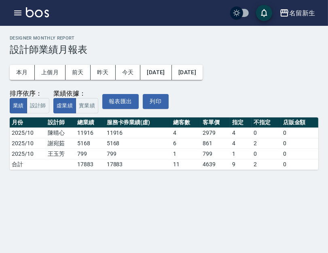
click at [18, 69] on button "本月" at bounding box center [22, 72] width 25 height 15
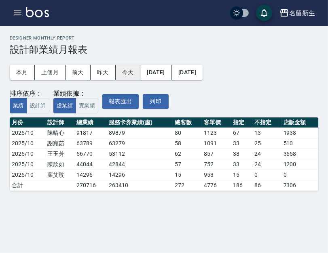
click at [135, 75] on button "今天" at bounding box center [128, 72] width 25 height 15
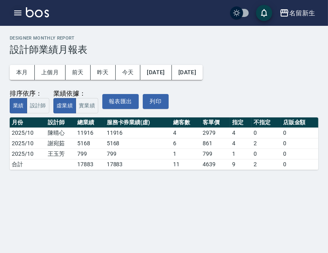
click at [17, 11] on icon "button" at bounding box center [17, 13] width 7 height 5
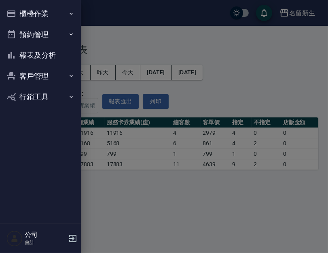
click at [38, 58] on button "報表及分析" at bounding box center [40, 55] width 74 height 21
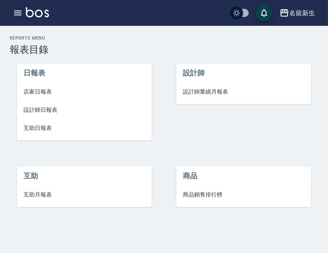
click at [45, 87] on li "店家日報表" at bounding box center [84, 92] width 135 height 18
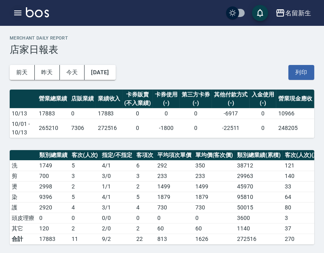
click at [19, 11] on icon "button" at bounding box center [17, 13] width 7 height 5
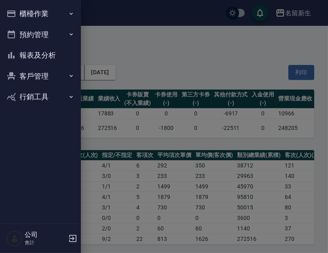
click at [31, 17] on button "櫃檯作業" at bounding box center [40, 13] width 74 height 21
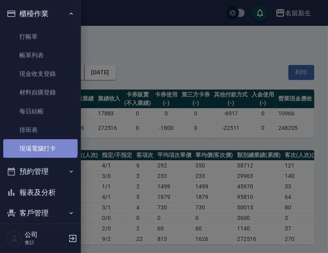
click at [40, 145] on link "現場電腦打卡" at bounding box center [40, 148] width 74 height 19
